Goal: Find specific page/section: Find specific page/section

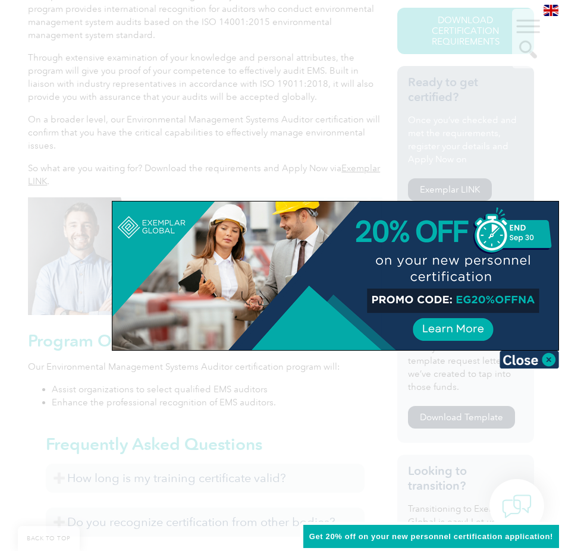
scroll to position [357, 0]
click at [539, 357] on img at bounding box center [528, 360] width 59 height 18
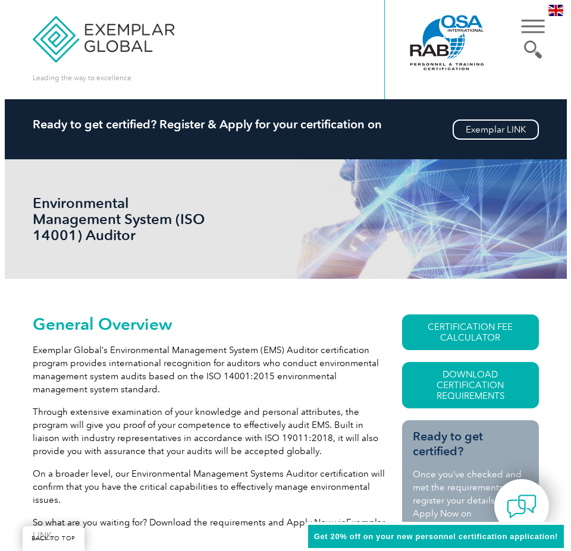
scroll to position [0, 0]
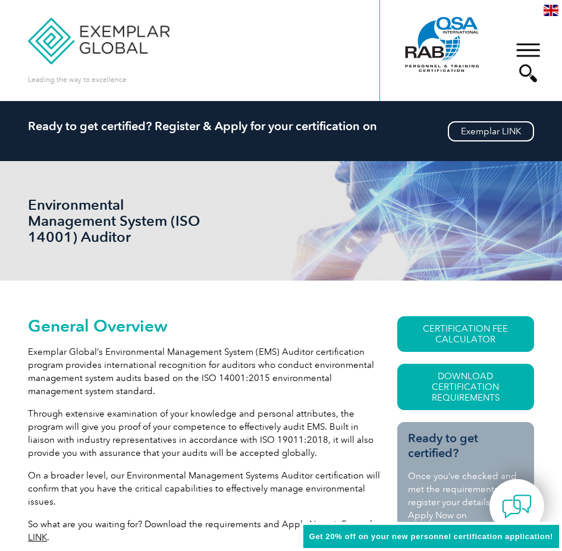
click at [521, 45] on div "▼" at bounding box center [528, 62] width 32 height 59
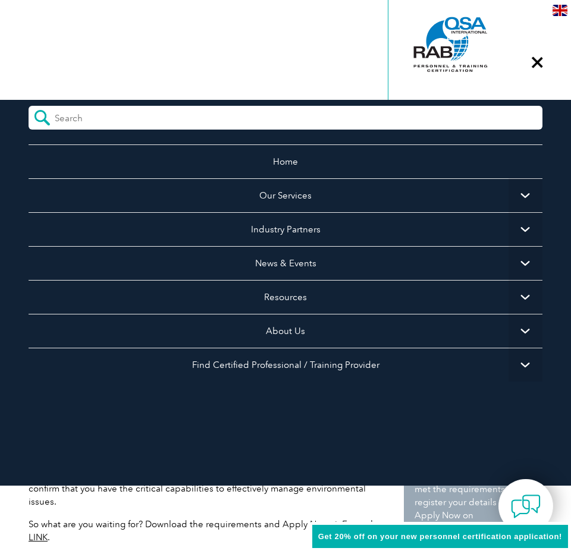
click at [539, 62] on div "▼" at bounding box center [537, 62] width 32 height 59
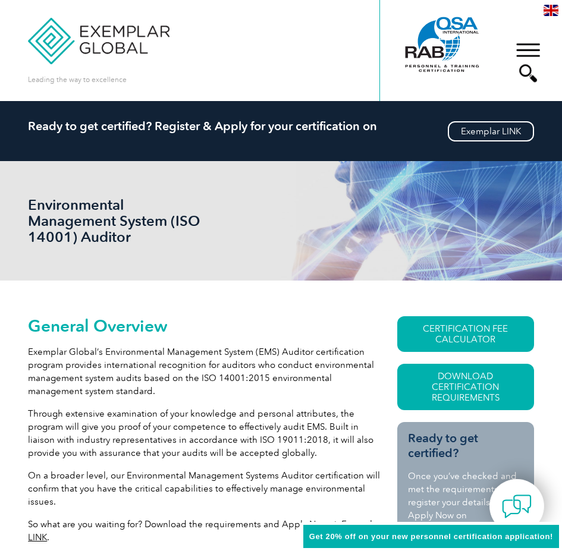
click at [533, 81] on div "▼" at bounding box center [528, 62] width 32 height 59
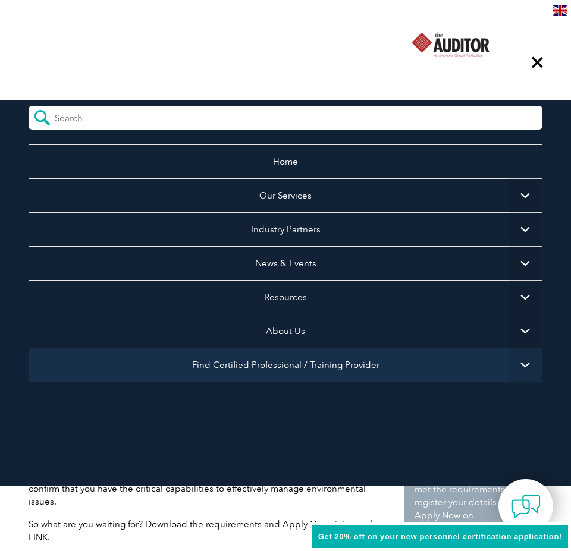
click at [333, 367] on link "Find Certified Professional / Training Provider" at bounding box center [286, 365] width 514 height 34
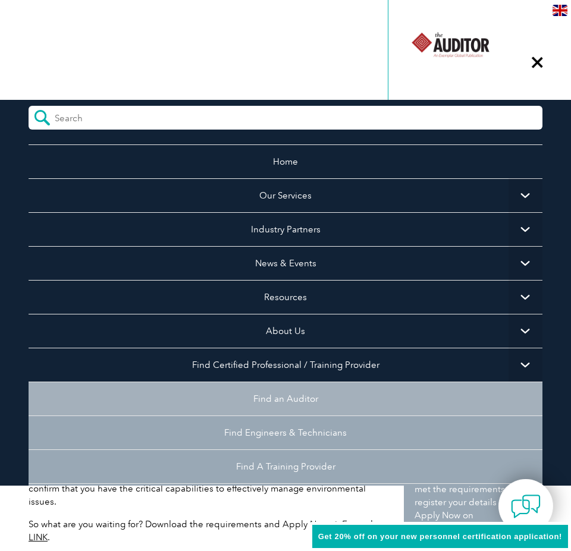
click at [251, 404] on link "Find an Auditor" at bounding box center [286, 399] width 514 height 34
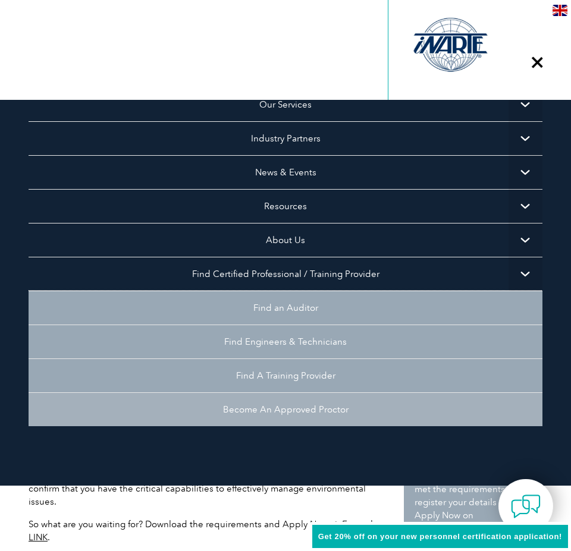
scroll to position [100, 0]
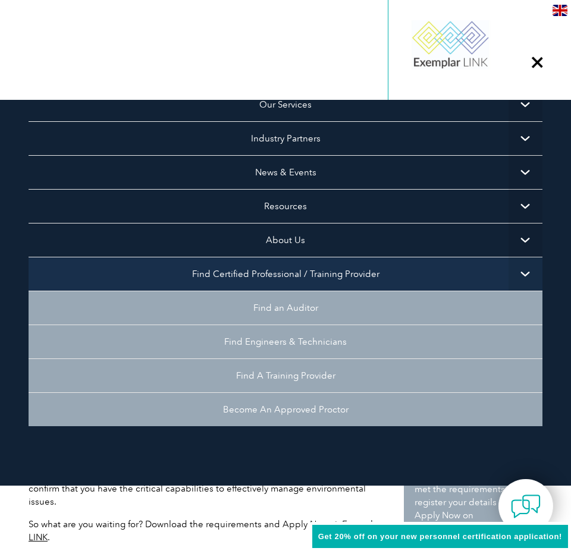
click at [308, 265] on link "Find Certified Professional / Training Provider" at bounding box center [286, 274] width 514 height 34
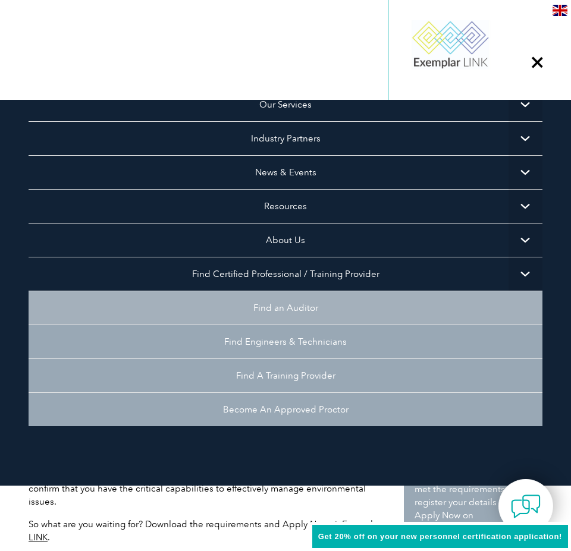
click at [332, 304] on link "Find an Auditor" at bounding box center [286, 308] width 514 height 34
click at [304, 291] on link "Find an Auditor" at bounding box center [286, 308] width 514 height 34
